Goal: Find specific page/section: Find specific page/section

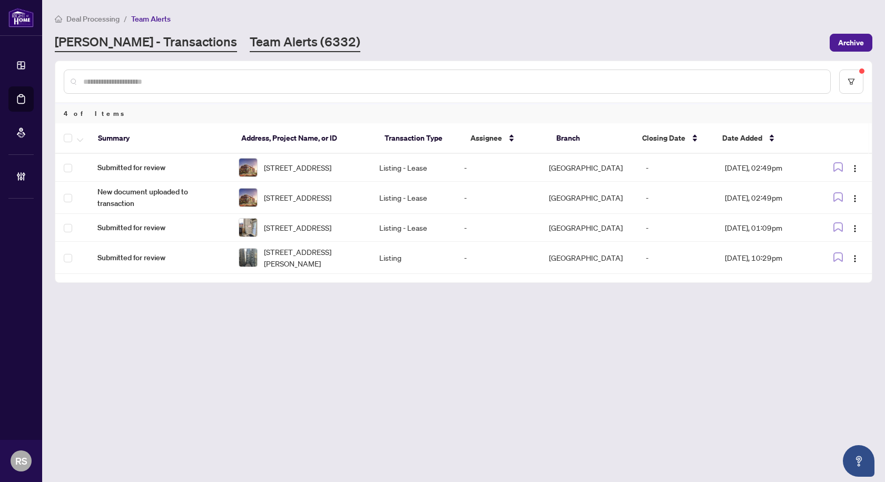
click at [112, 48] on link "[PERSON_NAME] - Transactions" at bounding box center [146, 42] width 182 height 19
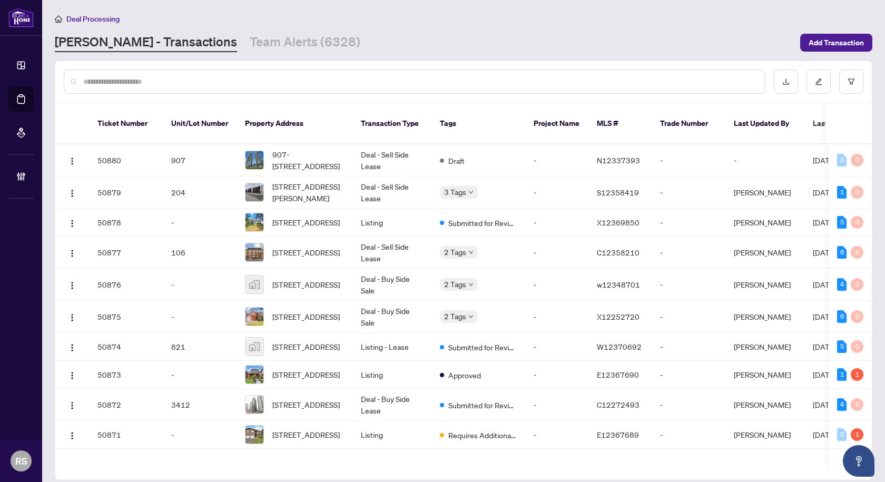
click at [125, 79] on input "text" at bounding box center [419, 82] width 673 height 12
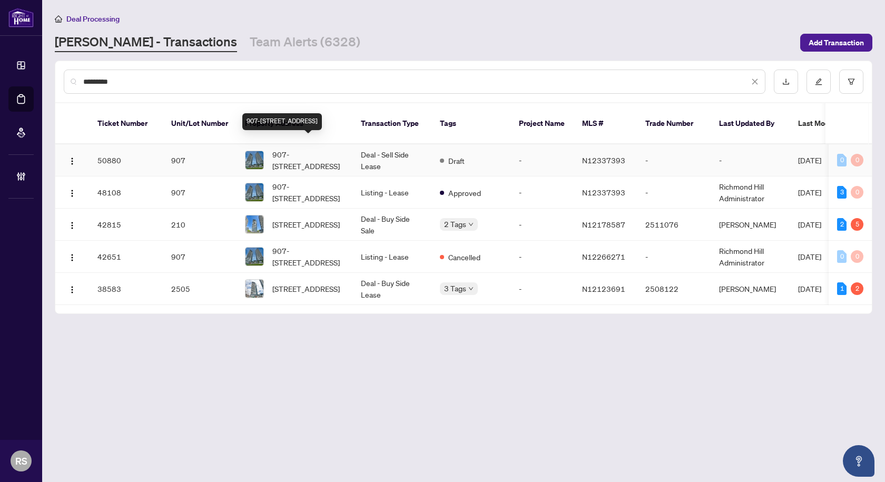
type input "********"
click at [304, 154] on span "907-[STREET_ADDRESS]" at bounding box center [308, 160] width 72 height 23
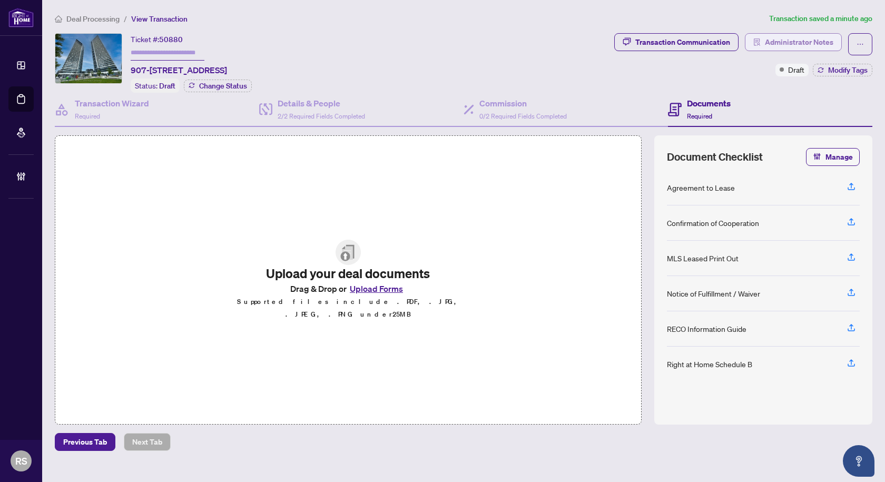
click at [795, 44] on span "Administrator Notes" at bounding box center [799, 42] width 68 height 17
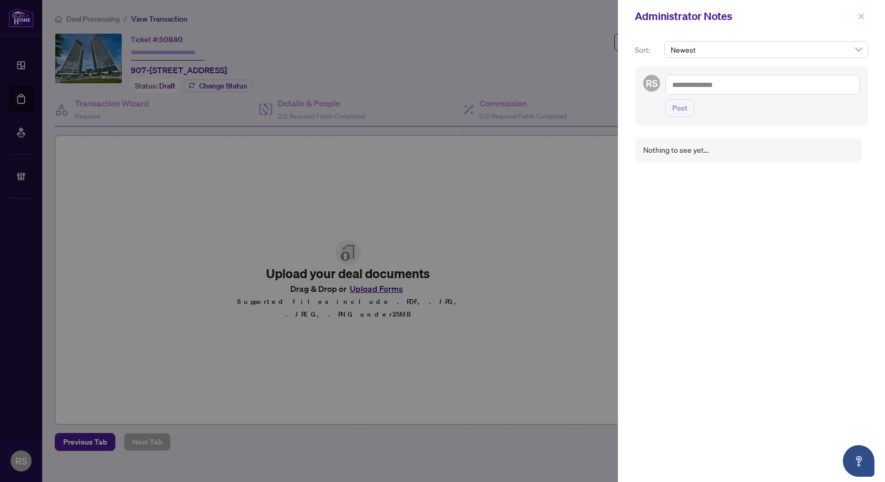
click at [865, 17] on button "button" at bounding box center [861, 16] width 14 height 13
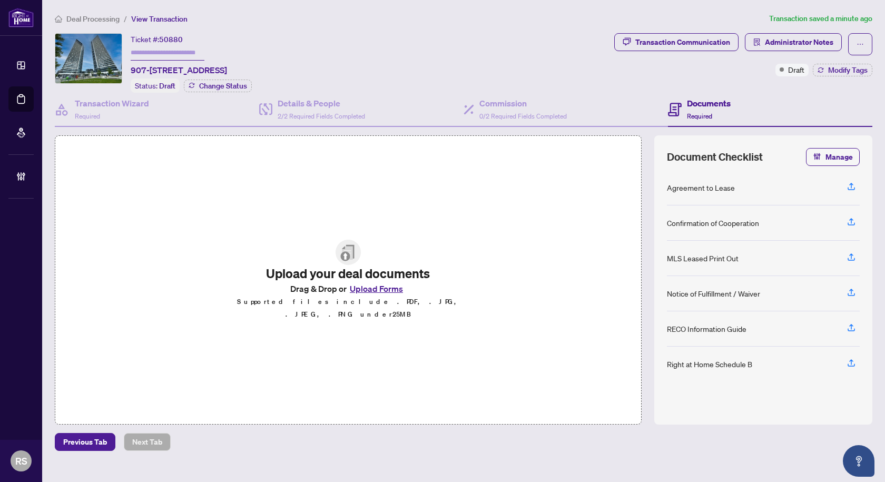
click at [92, 21] on span "Deal Processing" at bounding box center [92, 18] width 53 height 9
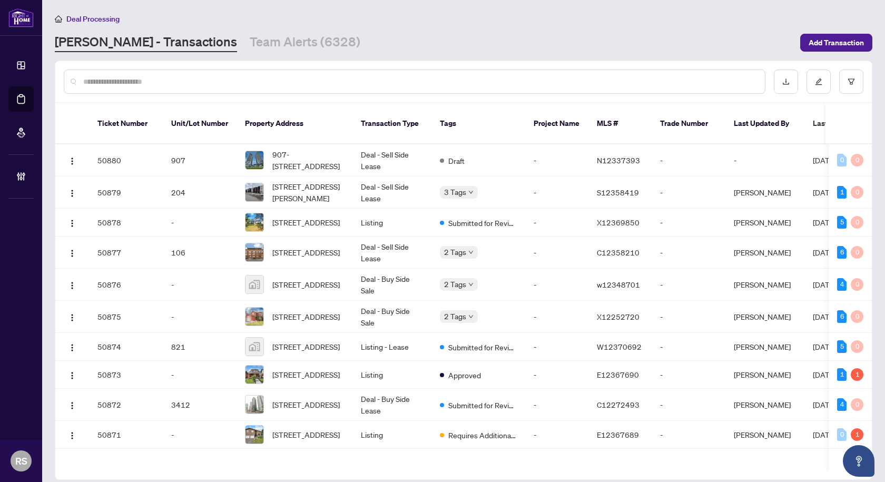
click at [164, 83] on input "text" at bounding box center [419, 82] width 673 height 12
click at [162, 71] on div at bounding box center [415, 82] width 702 height 24
click at [166, 83] on input "text" at bounding box center [419, 82] width 673 height 12
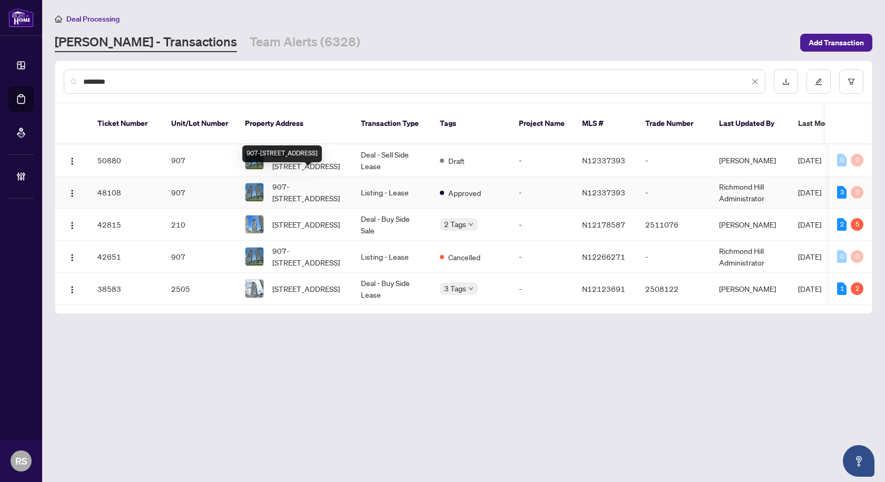
type input "********"
click at [293, 185] on span "907-[STREET_ADDRESS]" at bounding box center [308, 192] width 72 height 23
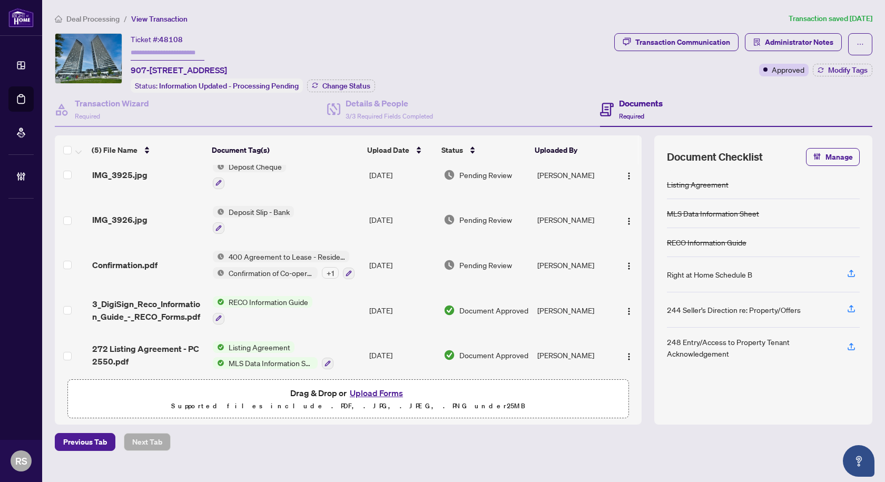
scroll to position [19, 0]
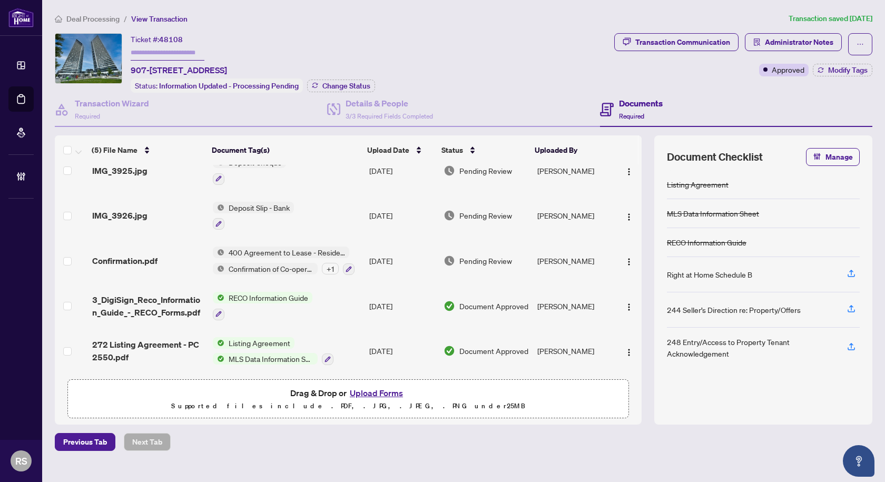
click at [76, 21] on span "Deal Processing" at bounding box center [92, 18] width 53 height 9
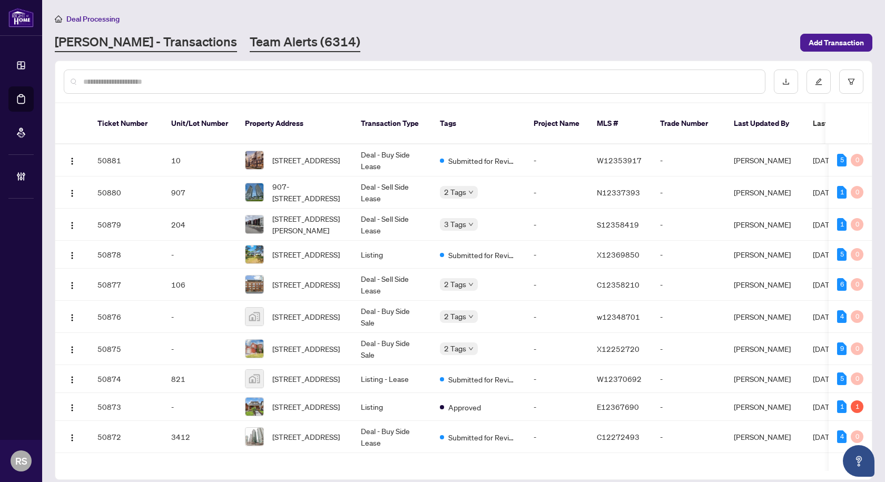
click at [250, 41] on link "Team Alerts (6314)" at bounding box center [305, 42] width 111 height 19
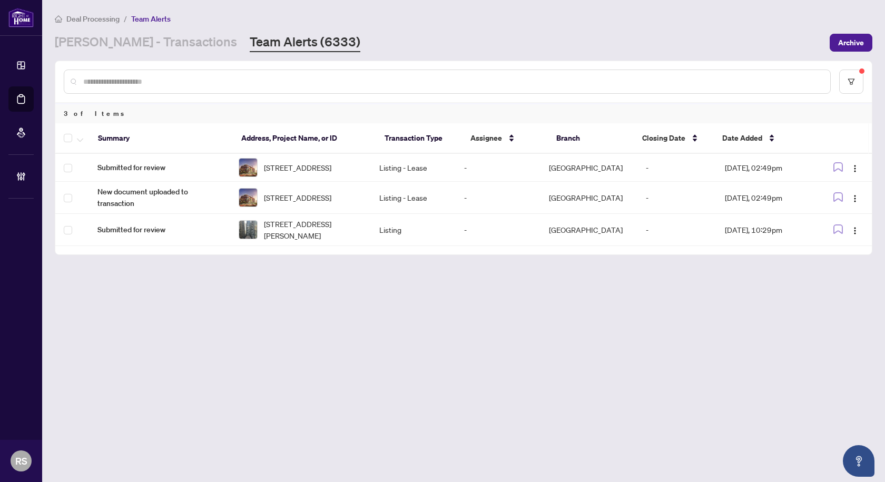
click at [95, 16] on span "Deal Processing" at bounding box center [92, 18] width 53 height 9
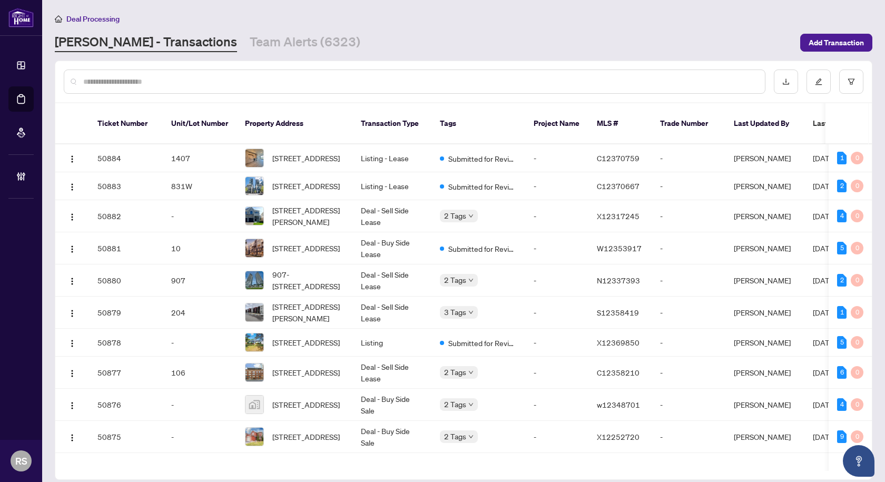
click at [148, 81] on input "text" at bounding box center [419, 82] width 673 height 12
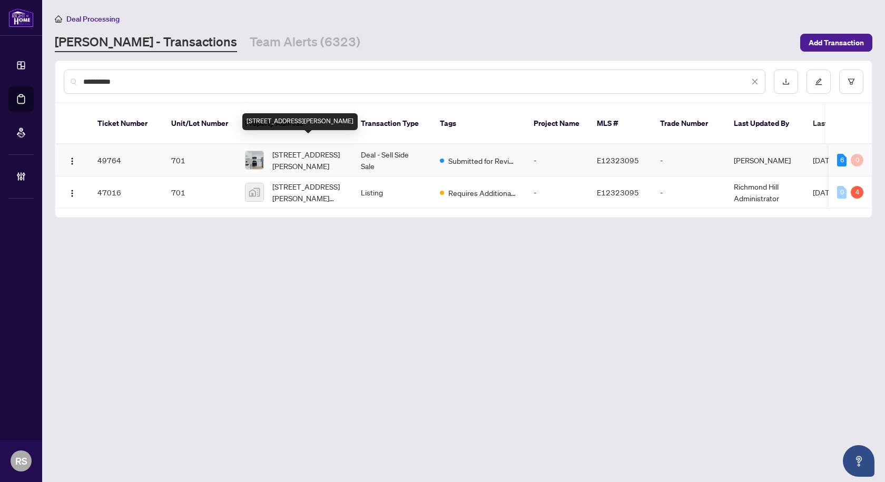
type input "**********"
click at [307, 152] on span "[STREET_ADDRESS][PERSON_NAME]" at bounding box center [308, 160] width 72 height 23
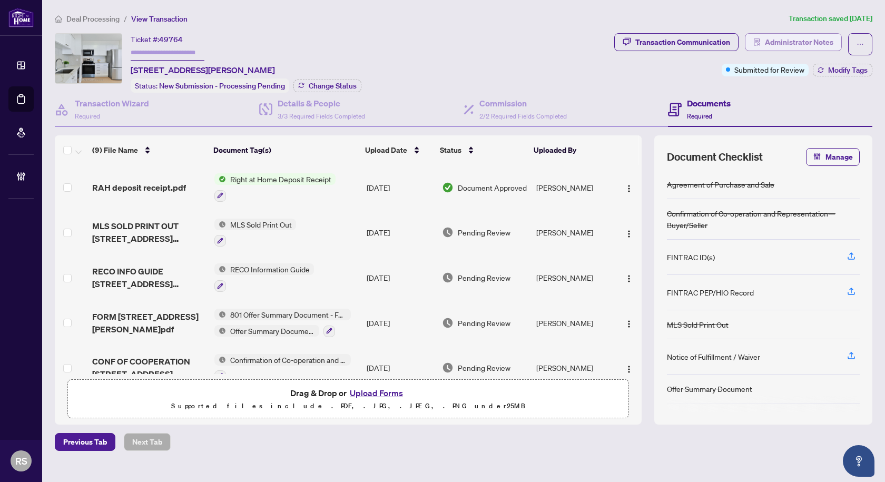
click at [804, 42] on span "Administrator Notes" at bounding box center [799, 42] width 68 height 17
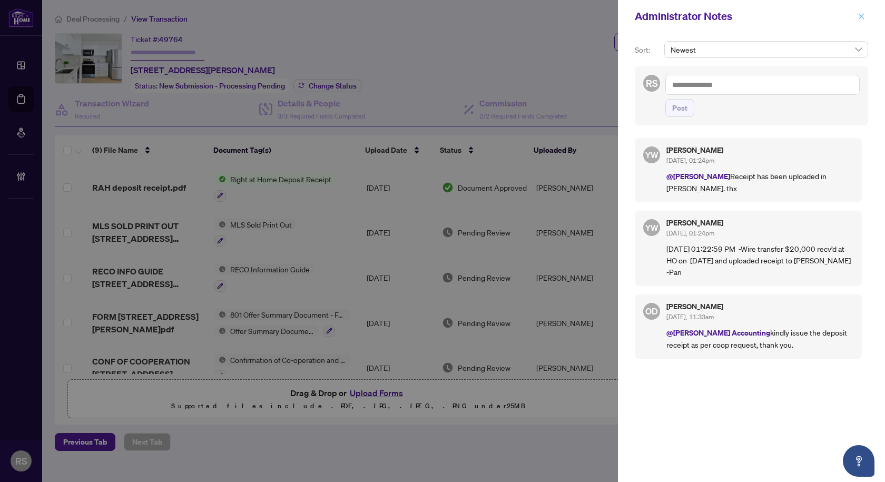
click at [861, 16] on icon "close" at bounding box center [862, 16] width 6 height 6
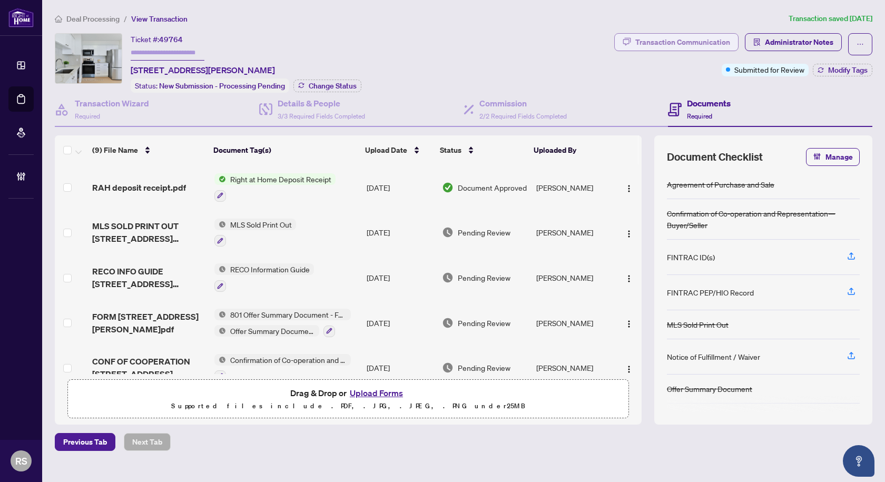
click at [663, 44] on div "Transaction Communication" at bounding box center [682, 42] width 95 height 17
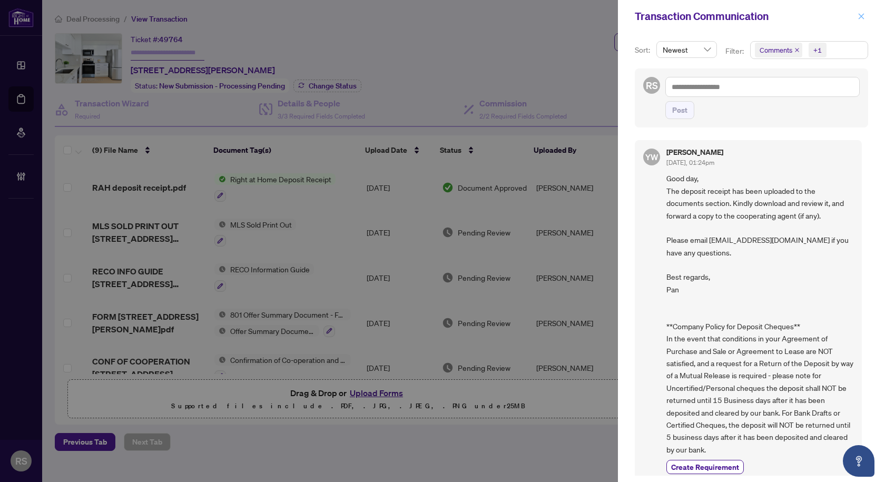
click at [862, 16] on icon "close" at bounding box center [862, 16] width 6 height 6
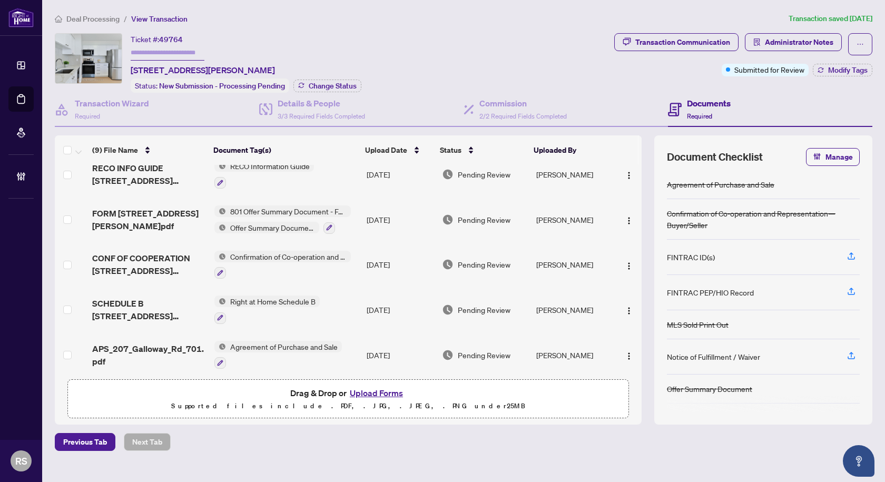
scroll to position [158, 0]
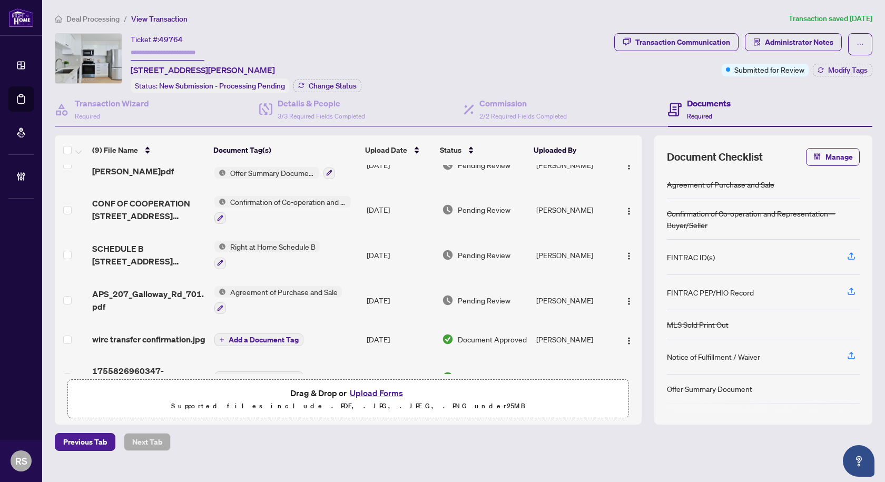
click at [273, 286] on span "Agreement of Purchase and Sale" at bounding box center [284, 292] width 116 height 12
click at [263, 343] on span "Agreement of Purchase and Sale" at bounding box center [283, 342] width 116 height 12
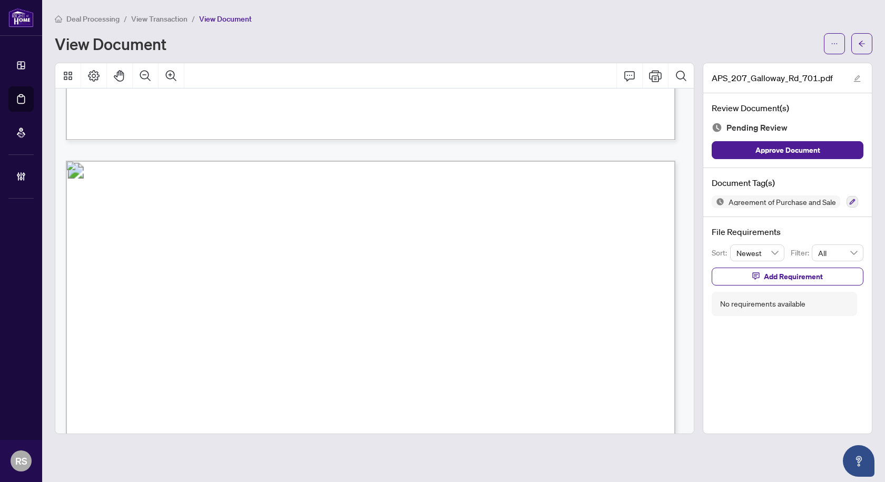
scroll to position [4214, 0]
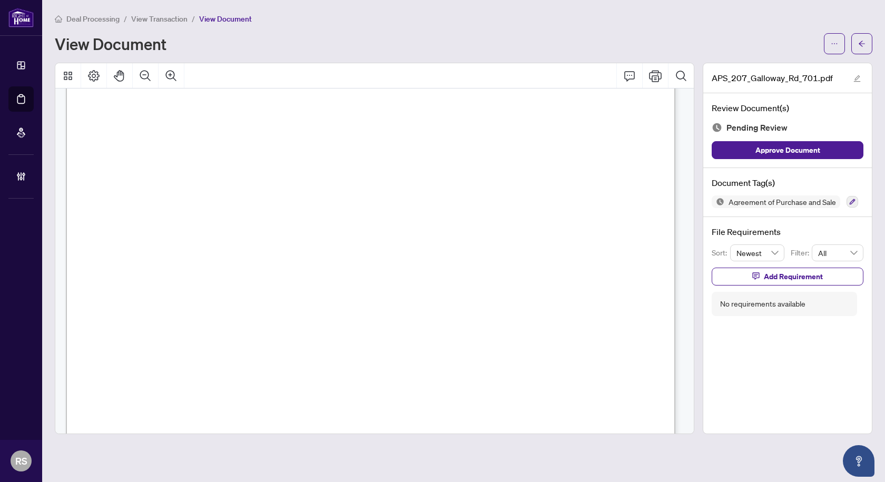
click at [174, 18] on span "View Transaction" at bounding box center [159, 18] width 56 height 9
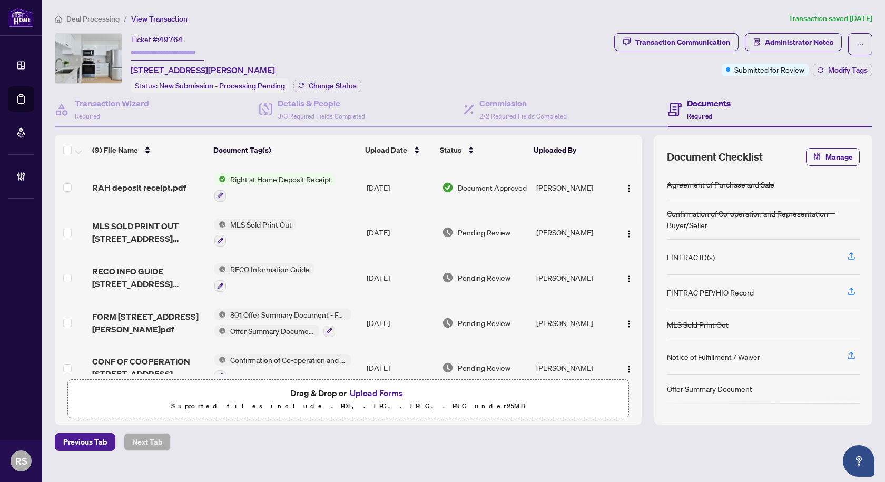
click at [80, 22] on span "Deal Processing" at bounding box center [92, 18] width 53 height 9
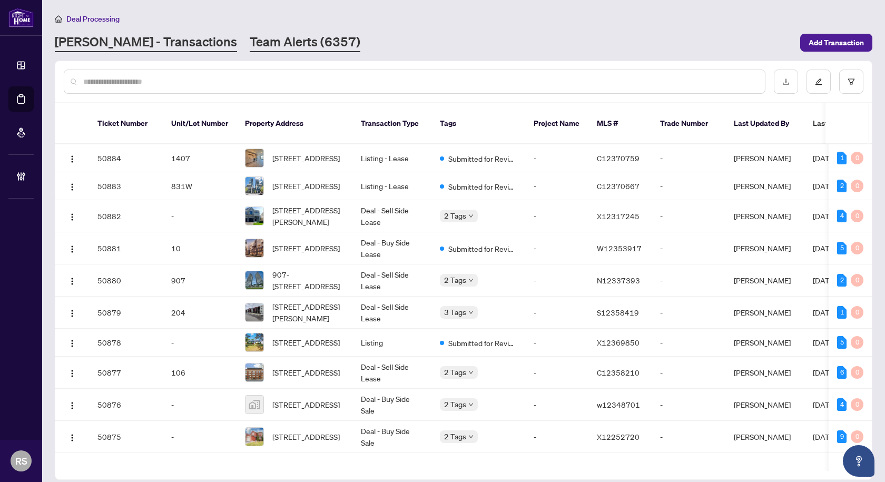
click at [250, 44] on link "Team Alerts (6357)" at bounding box center [305, 42] width 111 height 19
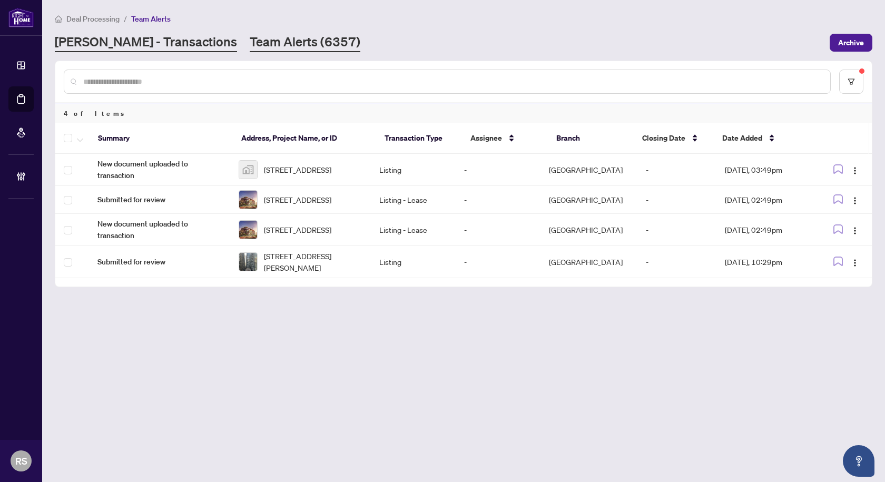
click at [145, 36] on link "[PERSON_NAME] - Transactions" at bounding box center [146, 42] width 182 height 19
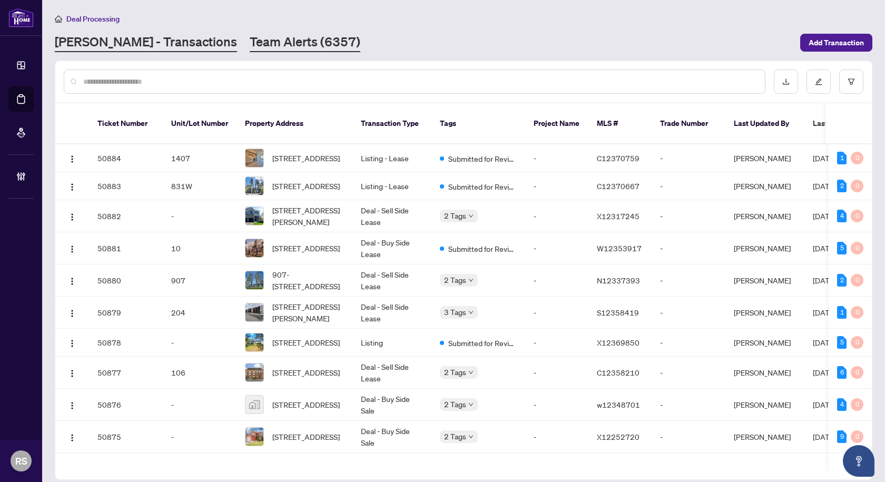
click at [262, 41] on link "Team Alerts (6357)" at bounding box center [305, 42] width 111 height 19
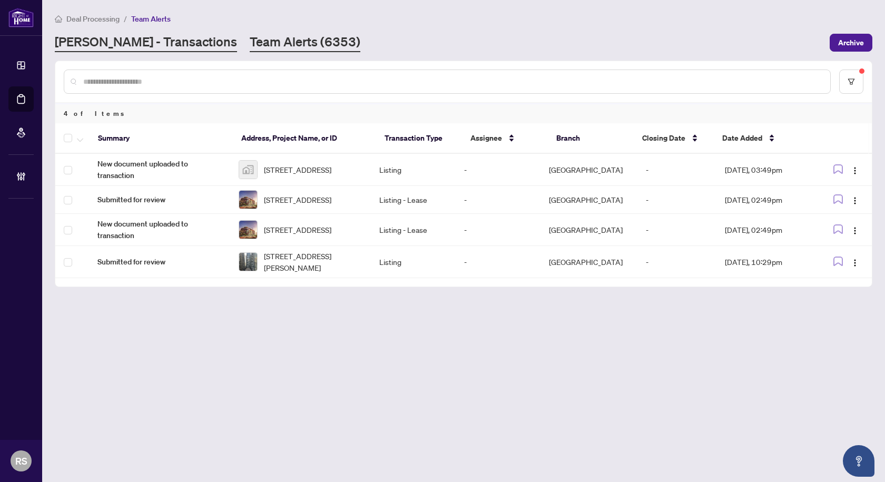
click at [78, 33] on link "[PERSON_NAME] - Transactions" at bounding box center [146, 42] width 182 height 19
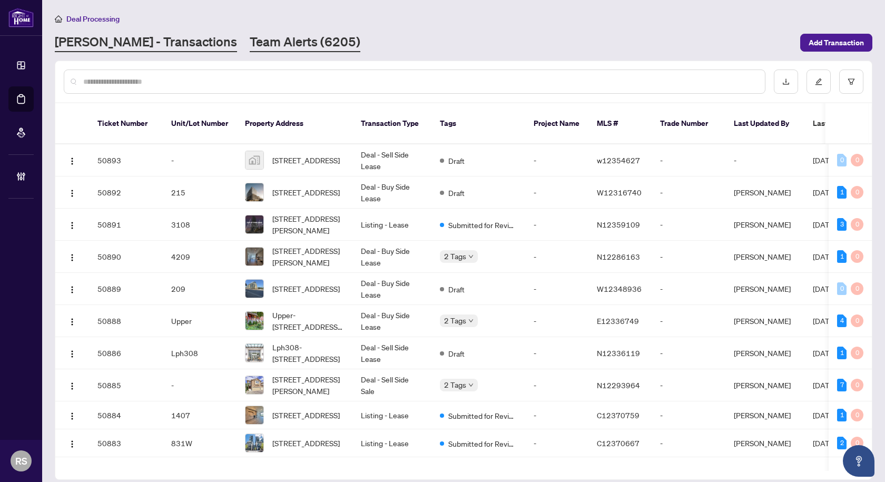
click at [250, 41] on link "Team Alerts (6205)" at bounding box center [305, 42] width 111 height 19
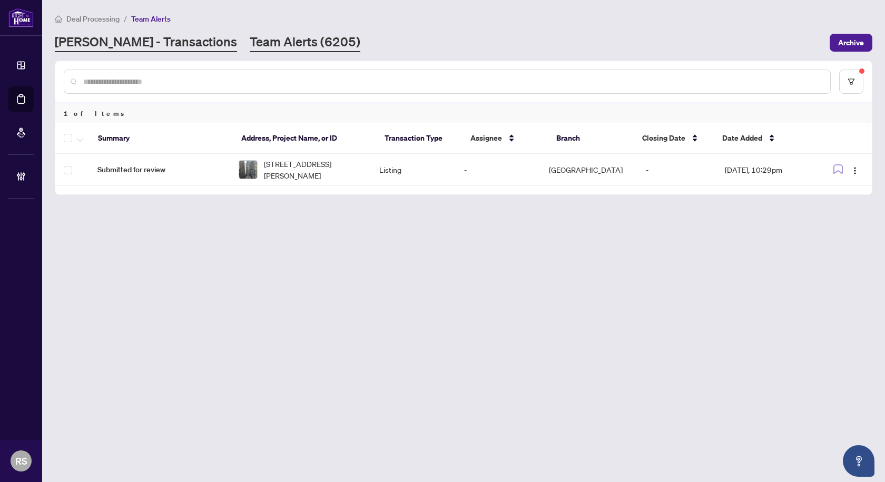
click at [135, 38] on link "[PERSON_NAME] - Transactions" at bounding box center [146, 42] width 182 height 19
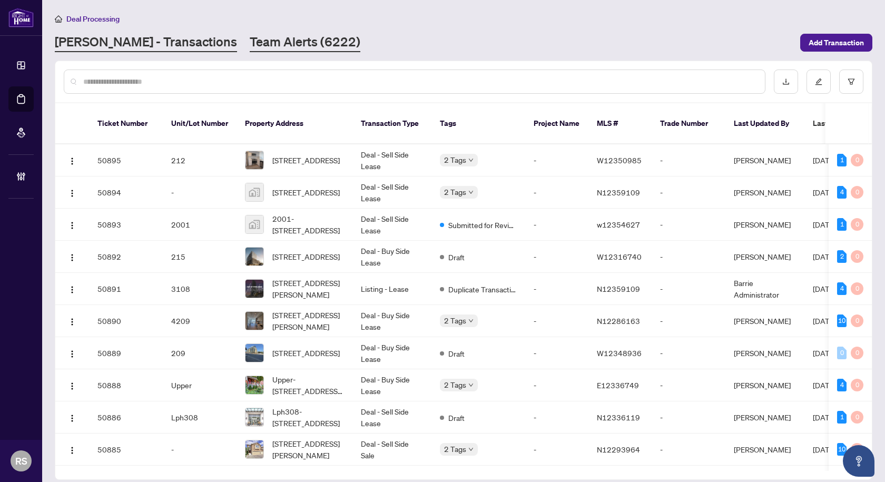
click at [250, 42] on link "Team Alerts (6222)" at bounding box center [305, 42] width 111 height 19
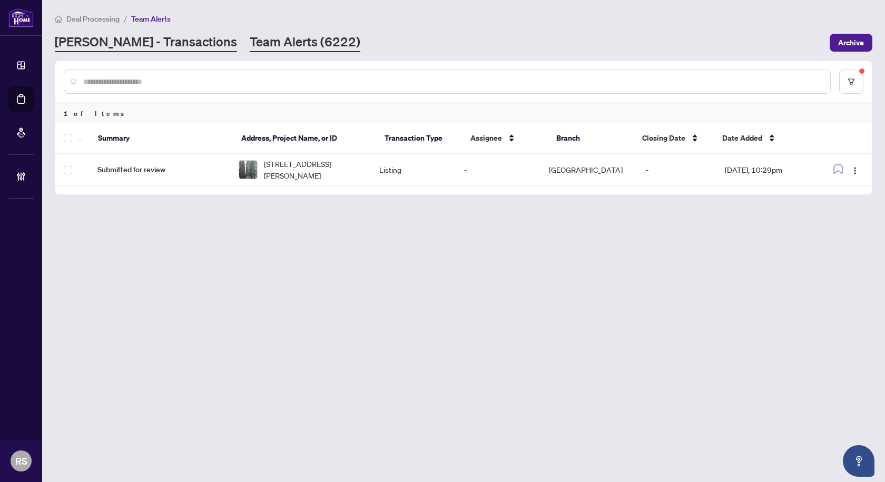
click at [117, 33] on link "[PERSON_NAME] - Transactions" at bounding box center [146, 42] width 182 height 19
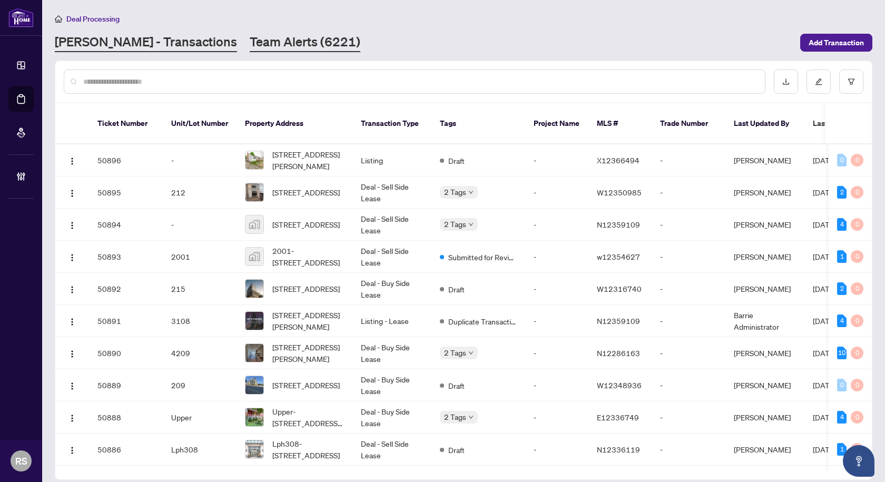
click at [250, 42] on link "Team Alerts (6221)" at bounding box center [305, 42] width 111 height 19
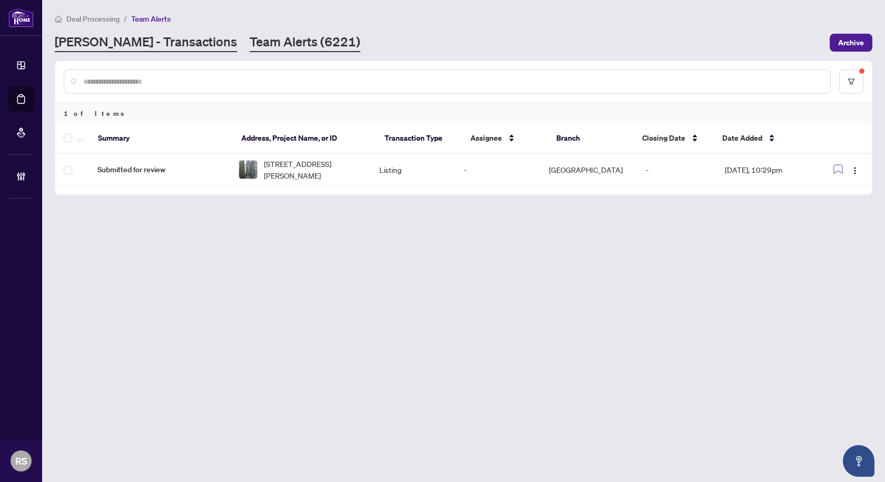
click at [119, 38] on link "[PERSON_NAME] - Transactions" at bounding box center [146, 42] width 182 height 19
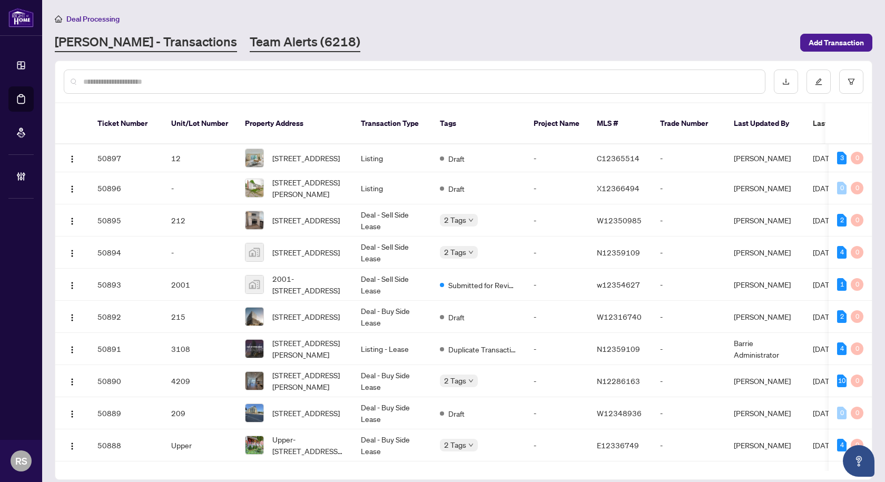
click at [250, 41] on link "Team Alerts (6218)" at bounding box center [305, 42] width 111 height 19
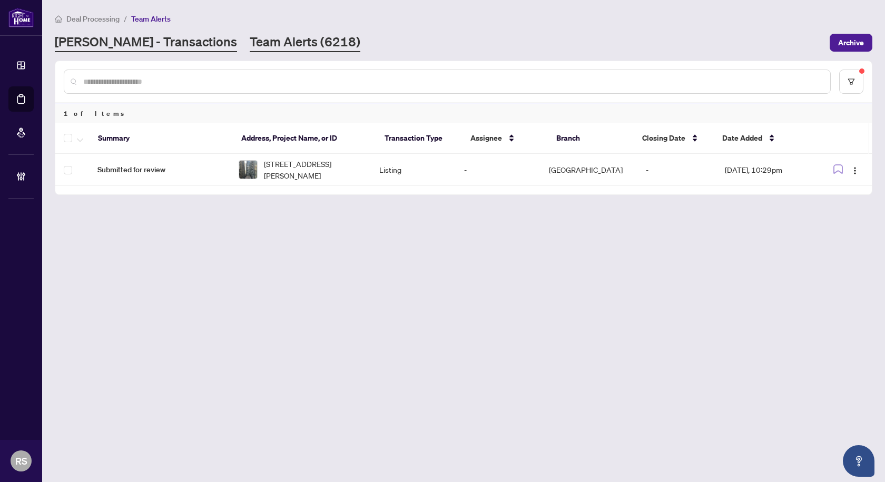
click at [134, 41] on link "[PERSON_NAME] - Transactions" at bounding box center [146, 42] width 182 height 19
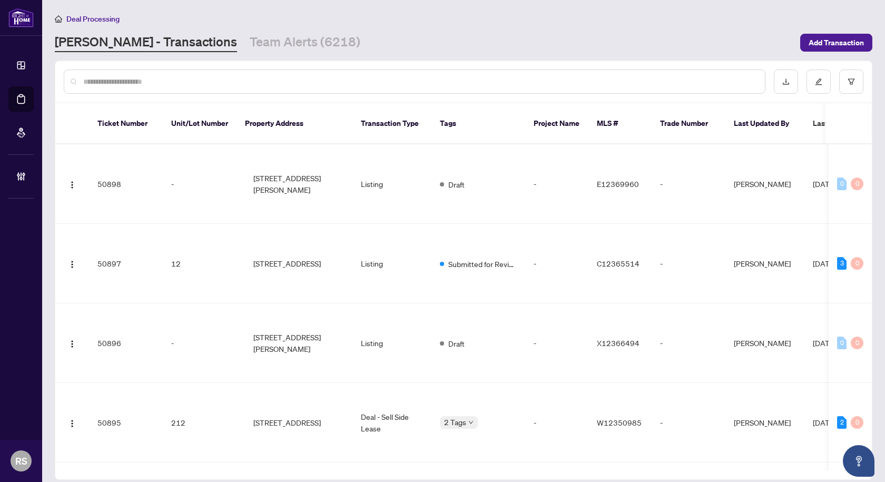
click at [157, 81] on input "text" at bounding box center [419, 82] width 673 height 12
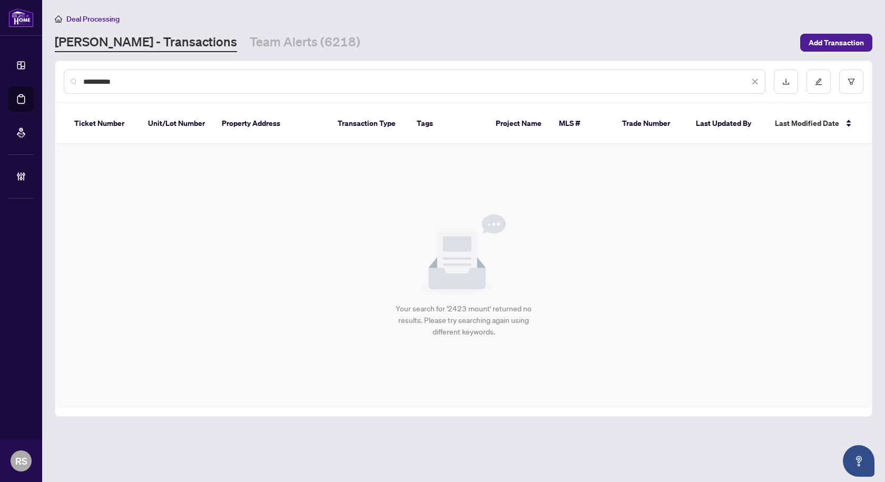
type input "**********"
click at [143, 41] on link "[PERSON_NAME] - Transactions" at bounding box center [146, 42] width 182 height 19
click at [250, 41] on link "Team Alerts (6218)" at bounding box center [305, 42] width 111 height 19
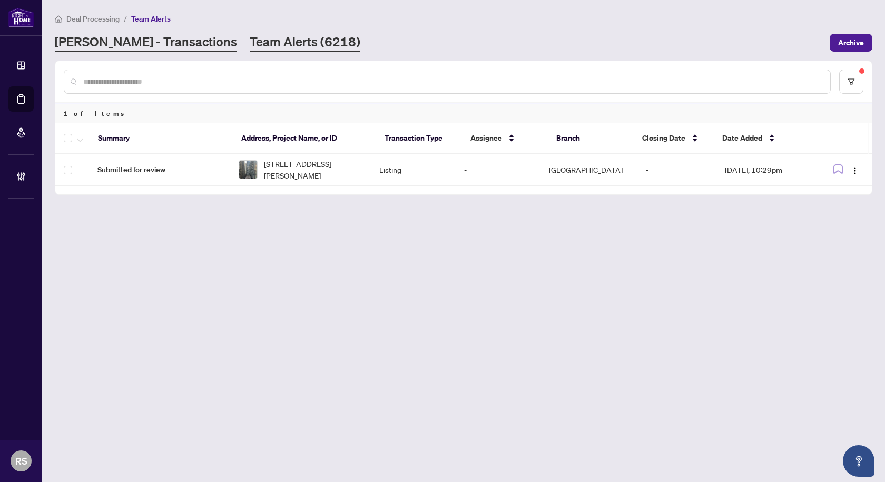
click at [124, 39] on link "[PERSON_NAME] - Transactions" at bounding box center [146, 42] width 182 height 19
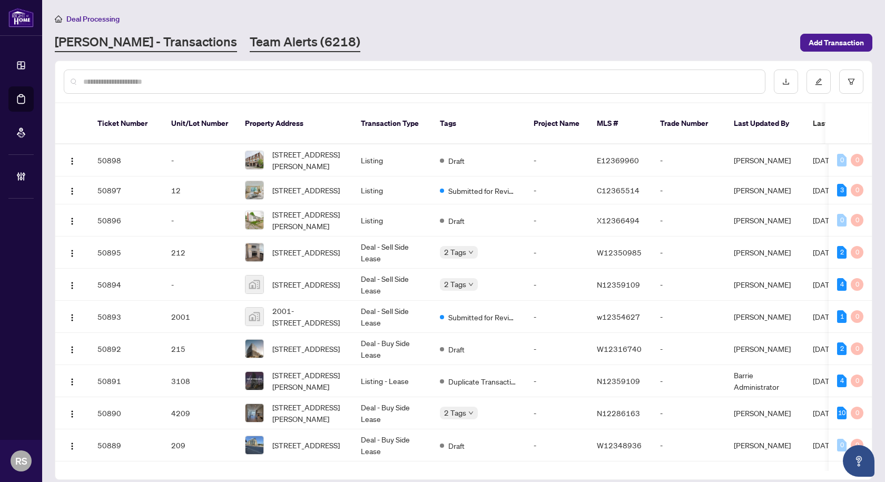
click at [250, 40] on link "Team Alerts (6218)" at bounding box center [305, 42] width 111 height 19
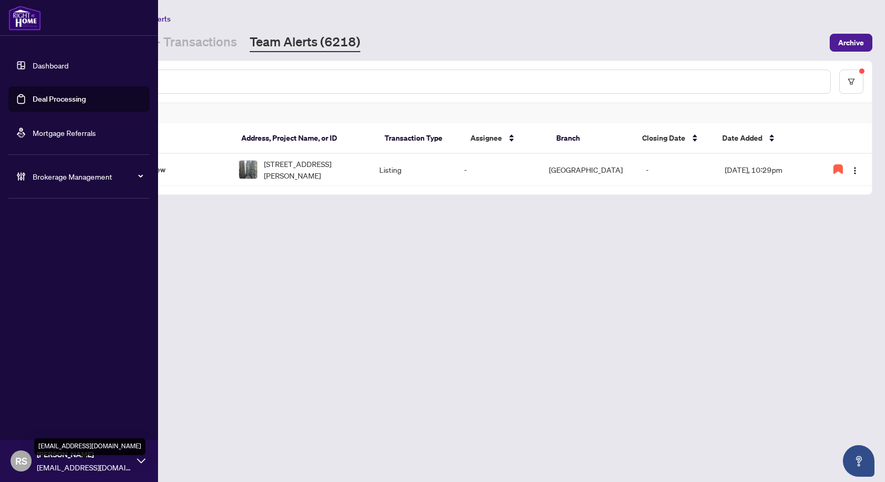
click at [47, 463] on span "[EMAIL_ADDRESS][DOMAIN_NAME]" at bounding box center [84, 467] width 95 height 12
click at [54, 421] on button "Logout" at bounding box center [78, 420] width 141 height 18
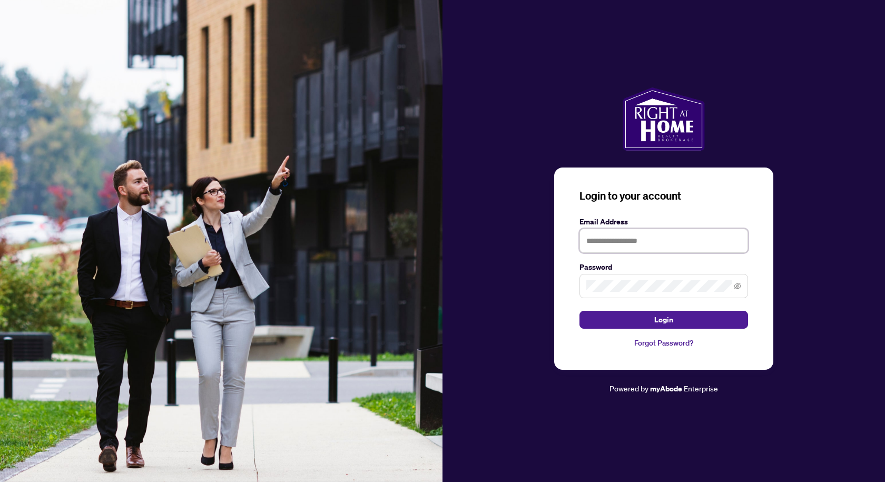
type input "**********"
drag, startPoint x: 466, startPoint y: 89, endPoint x: 516, endPoint y: 63, distance: 56.5
click at [466, 89] on div at bounding box center [663, 118] width 442 height 63
